Goal: Task Accomplishment & Management: Complete application form

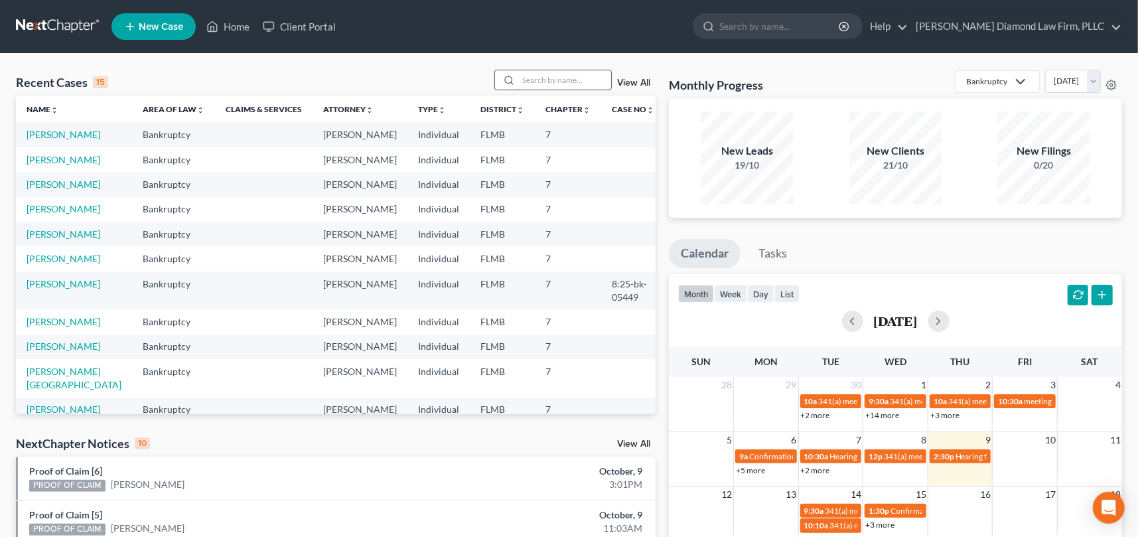
click at [545, 79] on input "search" at bounding box center [564, 79] width 93 height 19
type input "[PERSON_NAME]"
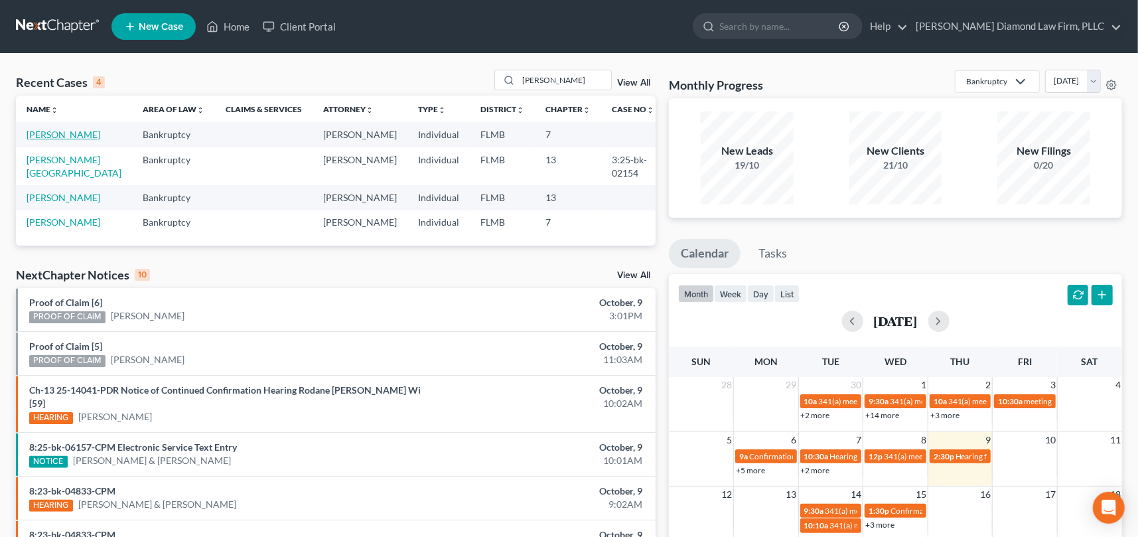
click at [56, 135] on link "[PERSON_NAME]" at bounding box center [64, 134] width 74 height 11
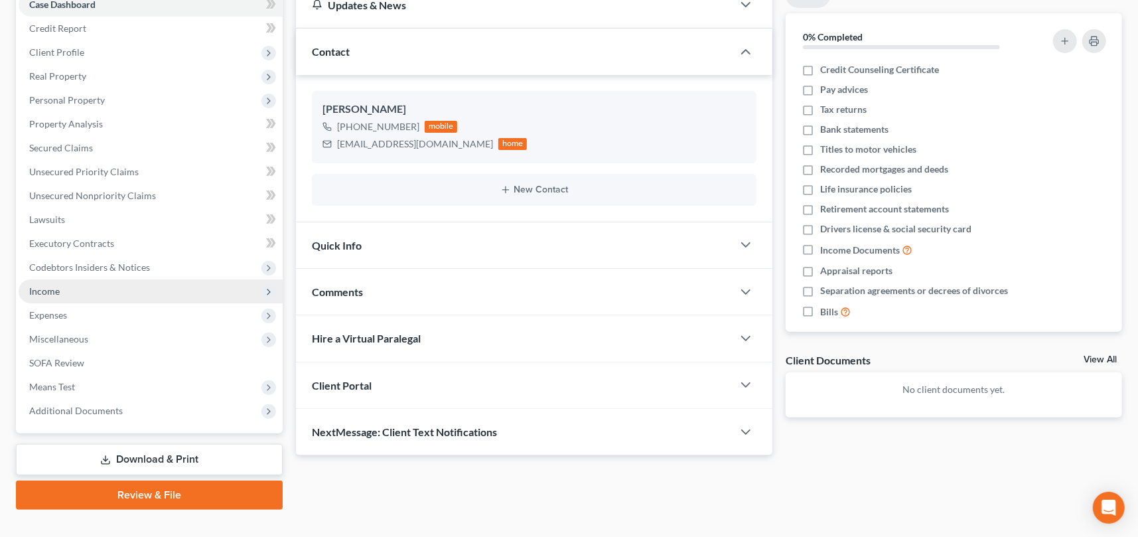
scroll to position [167, 0]
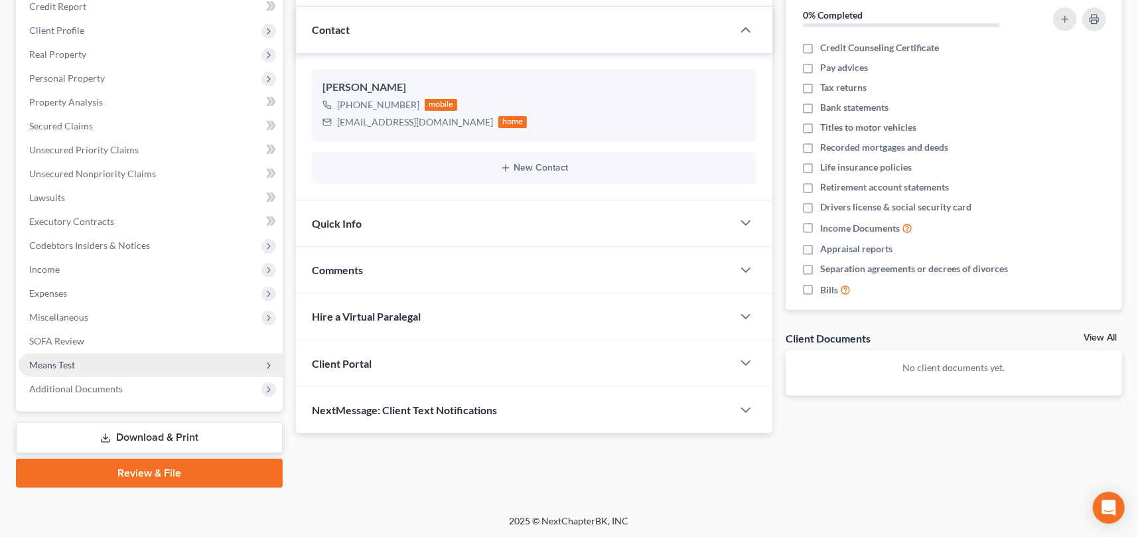
click at [64, 363] on span "Means Test" at bounding box center [52, 364] width 46 height 11
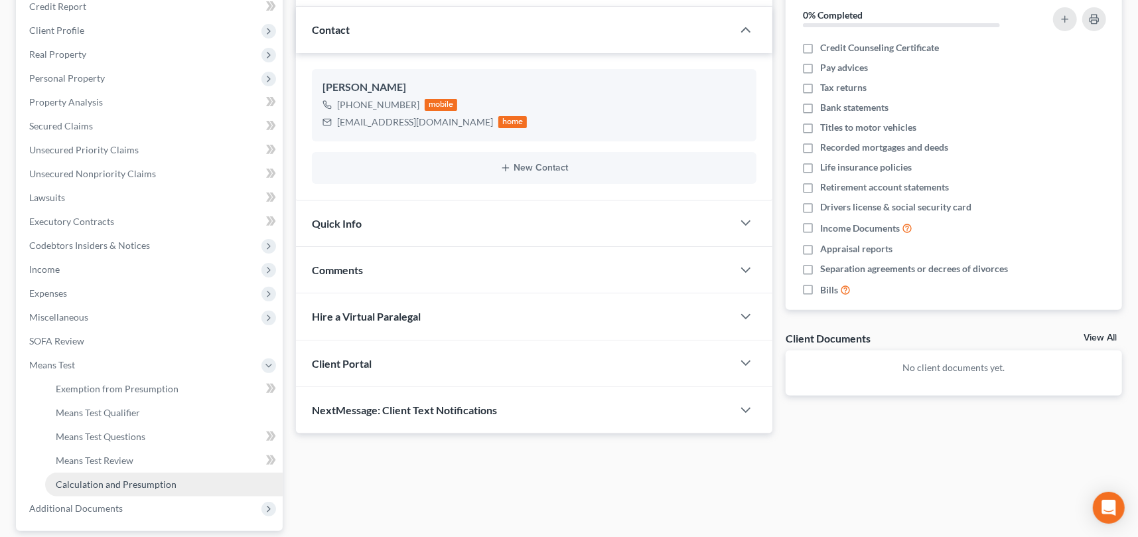
click at [113, 480] on span "Calculation and Presumption" at bounding box center [116, 483] width 121 height 11
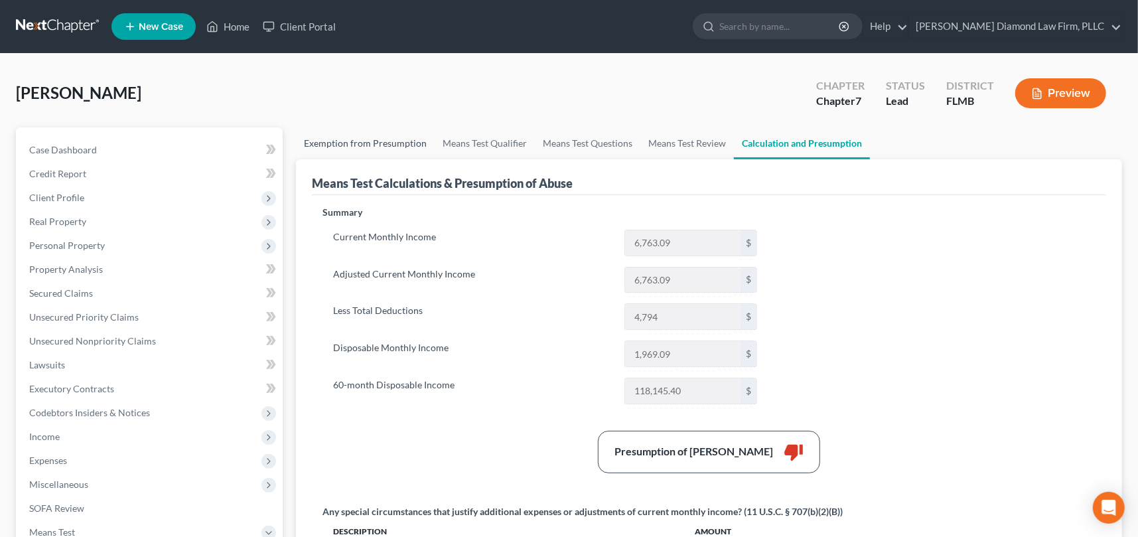
click at [338, 136] on link "Exemption from Presumption" at bounding box center [365, 143] width 139 height 32
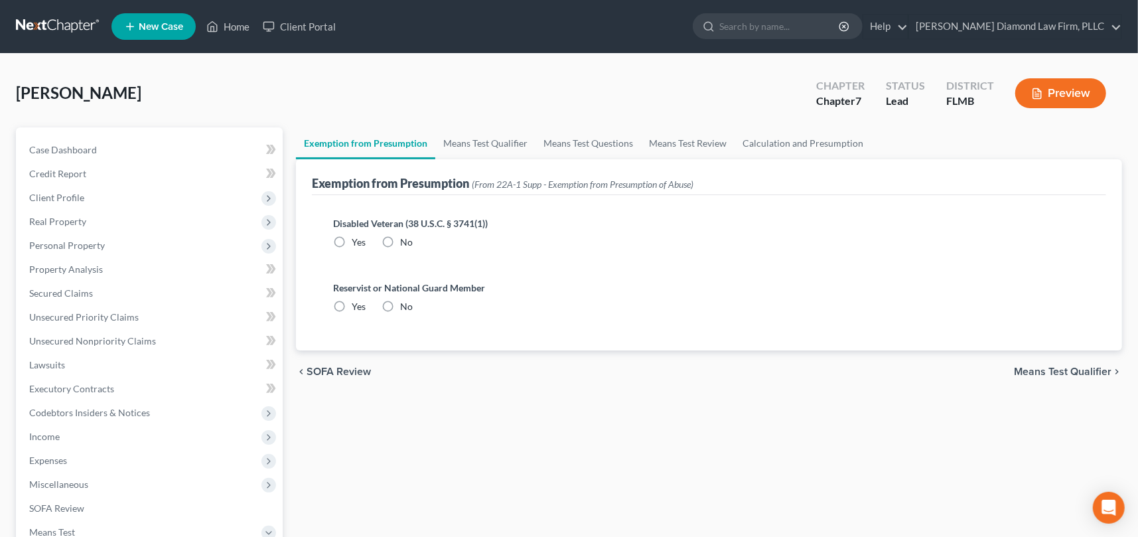
radio input "true"
click at [466, 140] on link "Means Test Qualifier" at bounding box center [485, 143] width 100 height 32
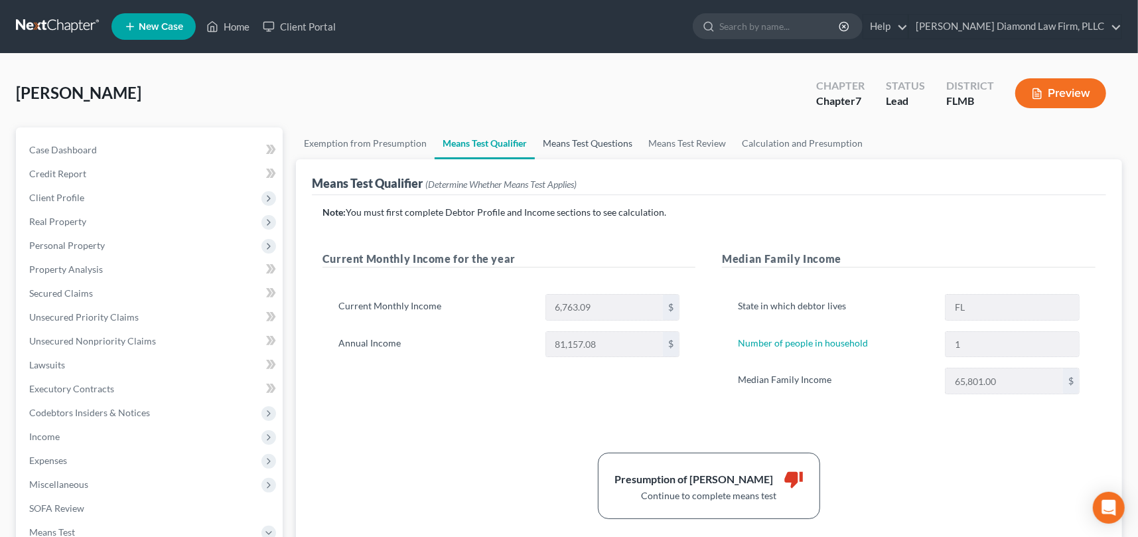
click at [583, 143] on link "Means Test Questions" at bounding box center [587, 143] width 105 height 32
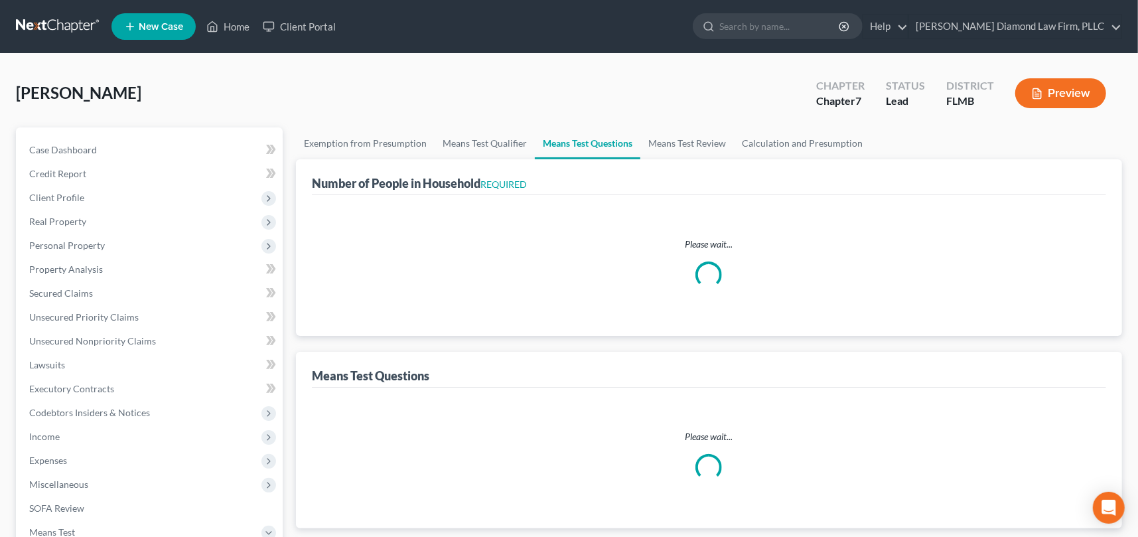
select select "1"
select select "60"
select select "1"
select select "60"
select select "1"
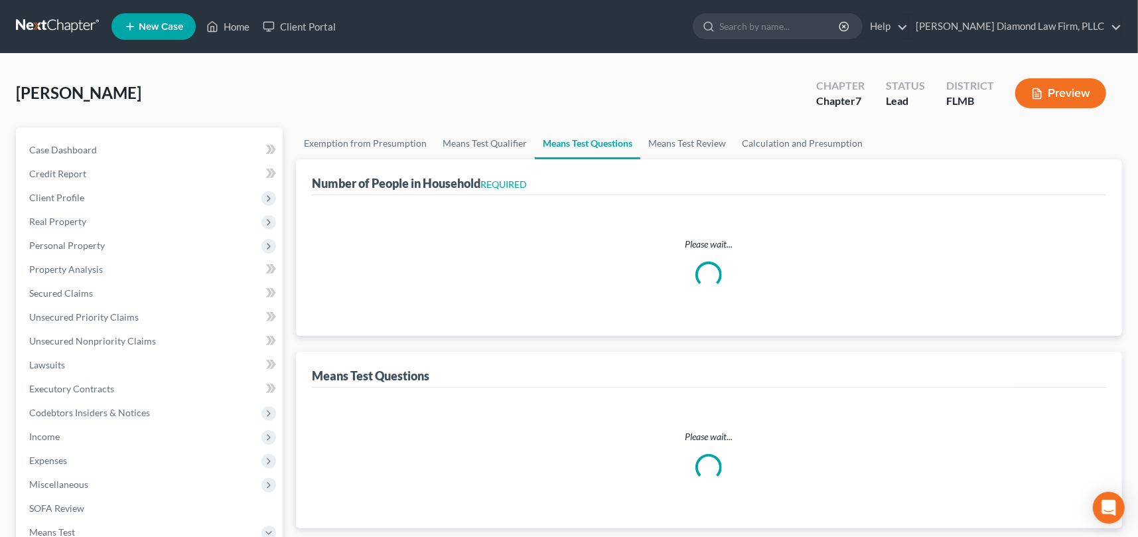
select select "2"
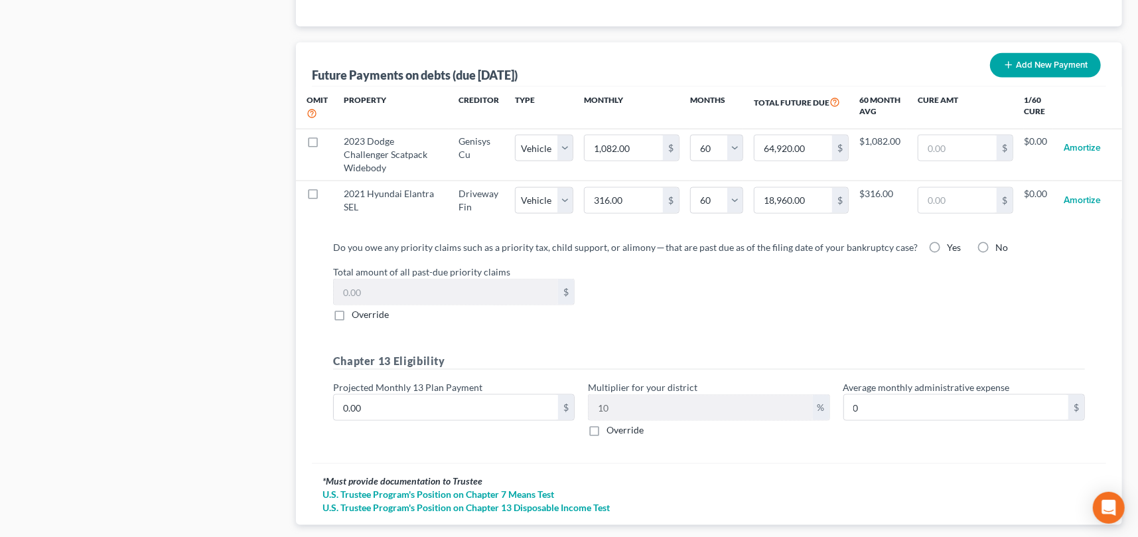
scroll to position [1327, 0]
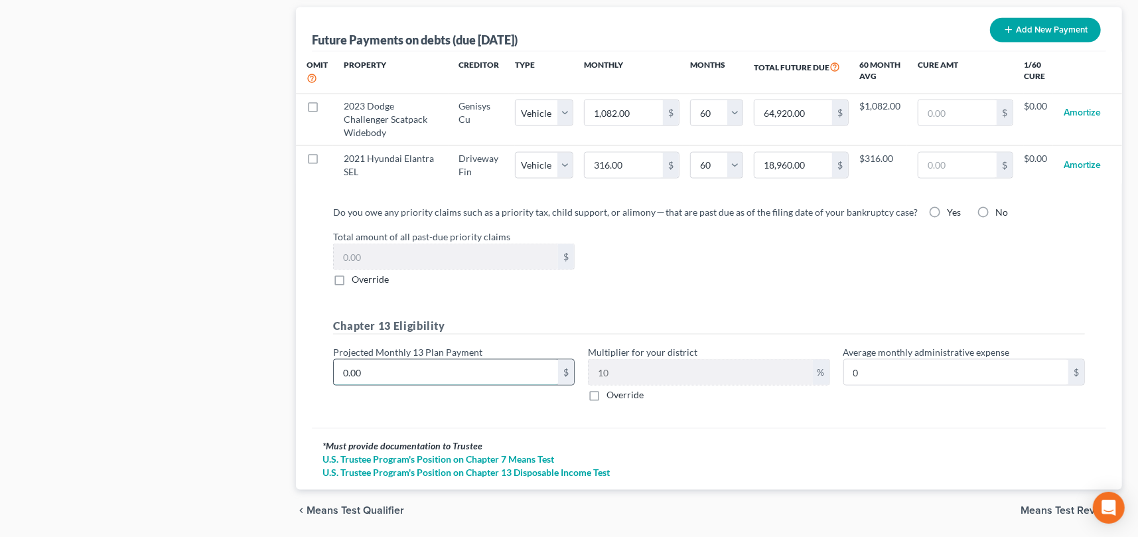
click at [362, 368] on input "0.00" at bounding box center [446, 372] width 224 height 25
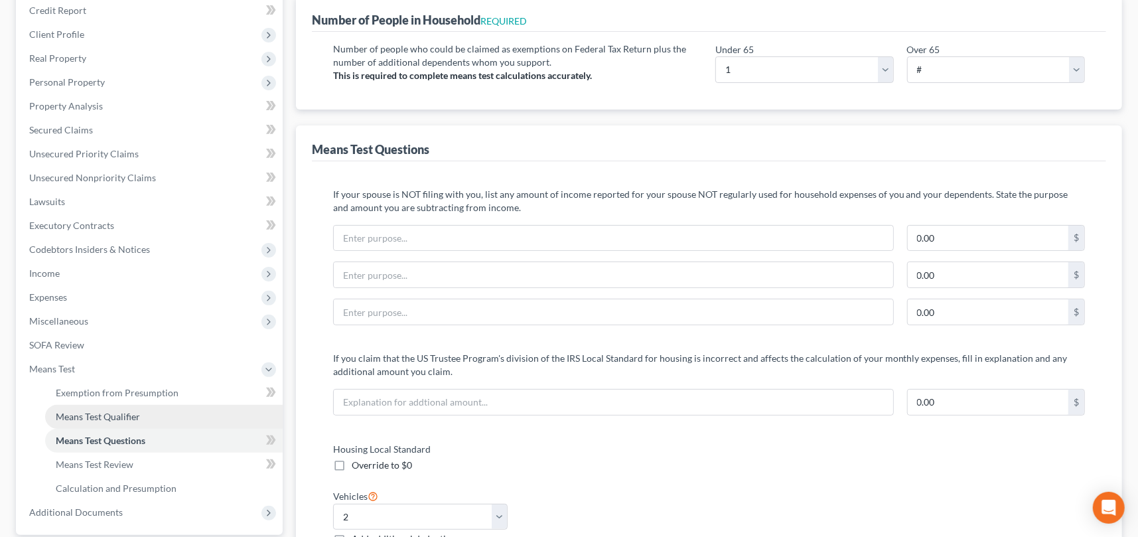
scroll to position [199, 0]
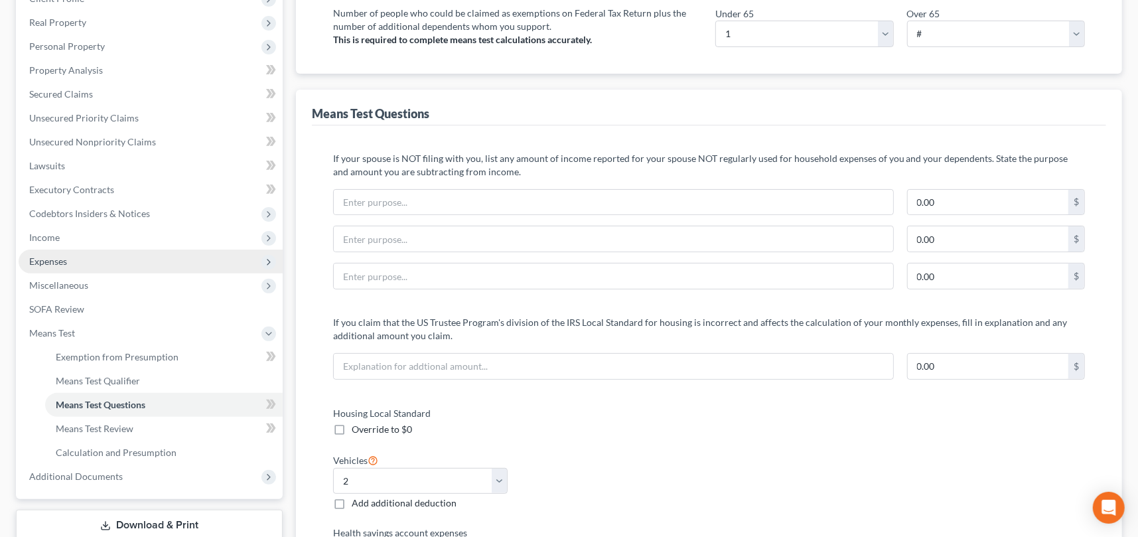
click at [52, 259] on span "Expenses" at bounding box center [48, 260] width 38 height 11
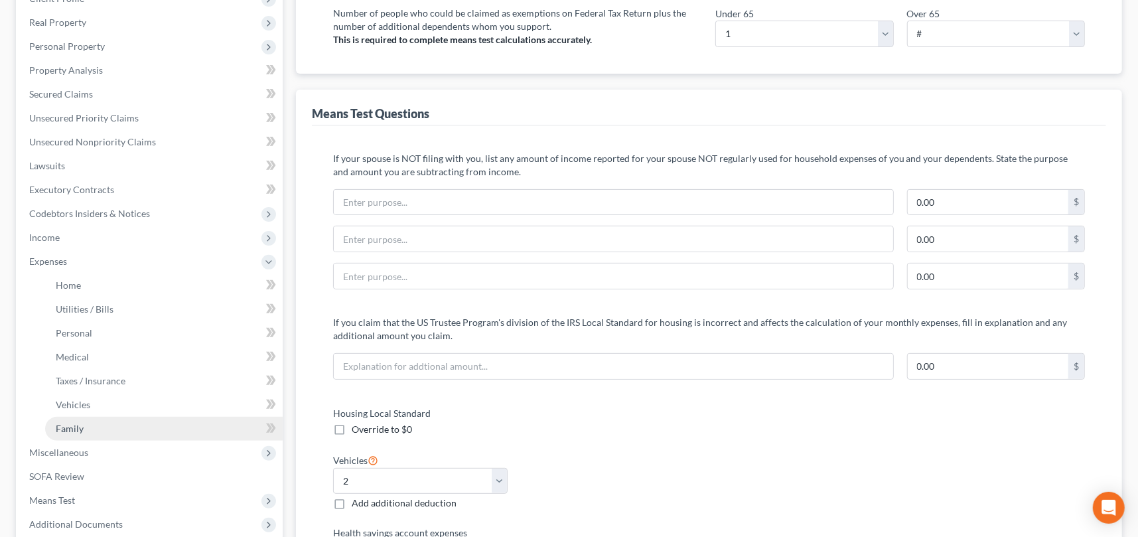
click at [81, 423] on span "Family" at bounding box center [70, 428] width 28 height 11
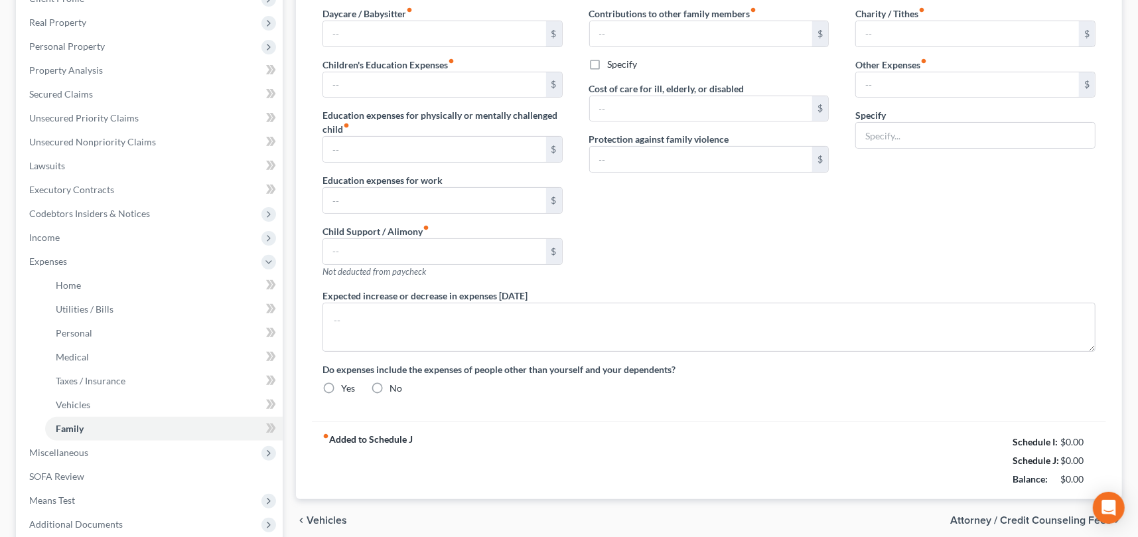
type input "0.00"
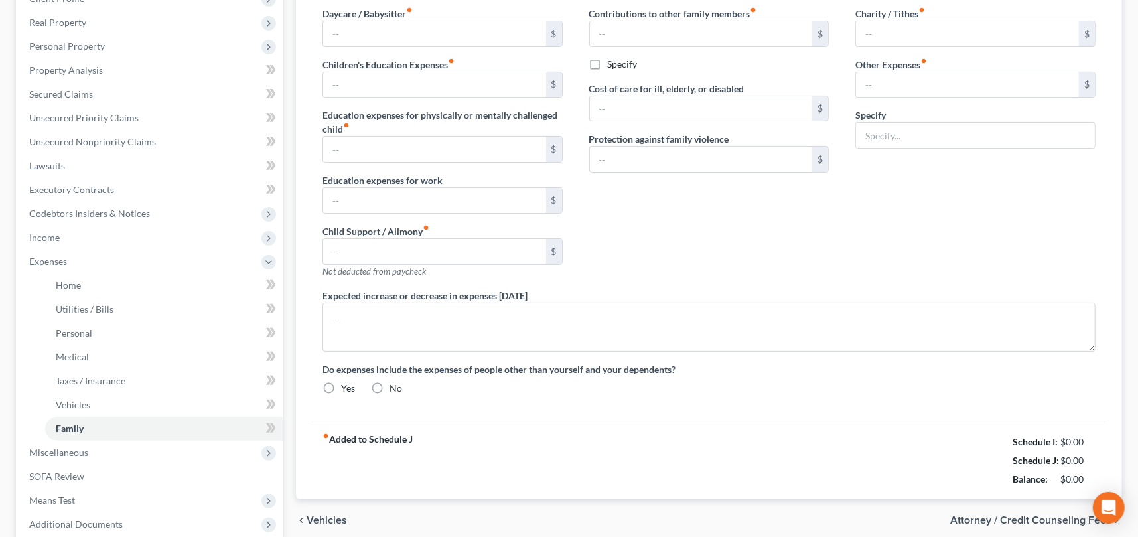
type input "0.00"
type input "100.00"
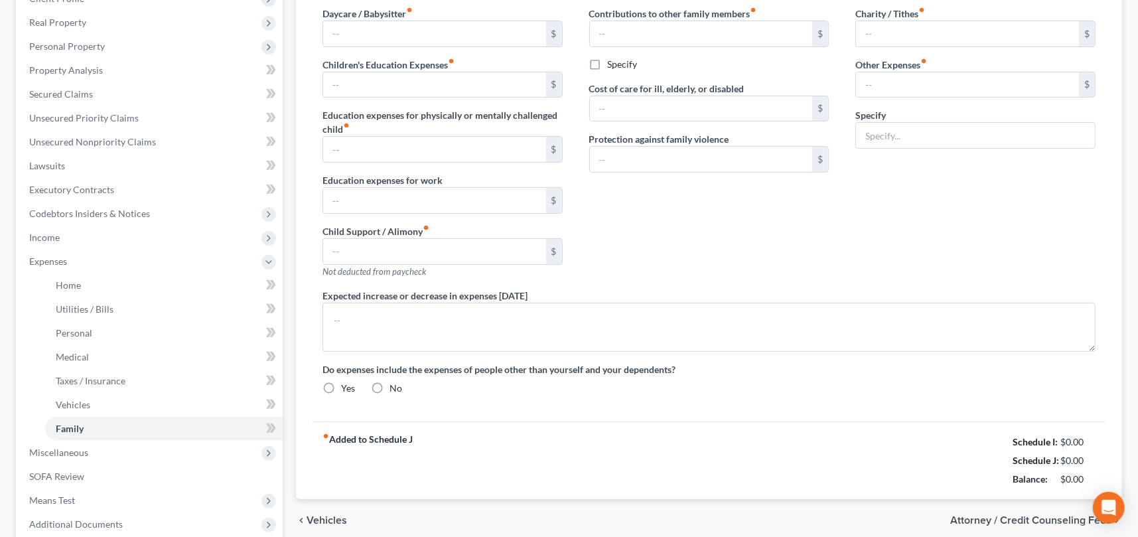
type input "Pet Expense"
type textarea "Student loans are currently deferred. Debtor pays mother's HELOC as rent for li…"
radio input "true"
